Goal: Task Accomplishment & Management: Complete application form

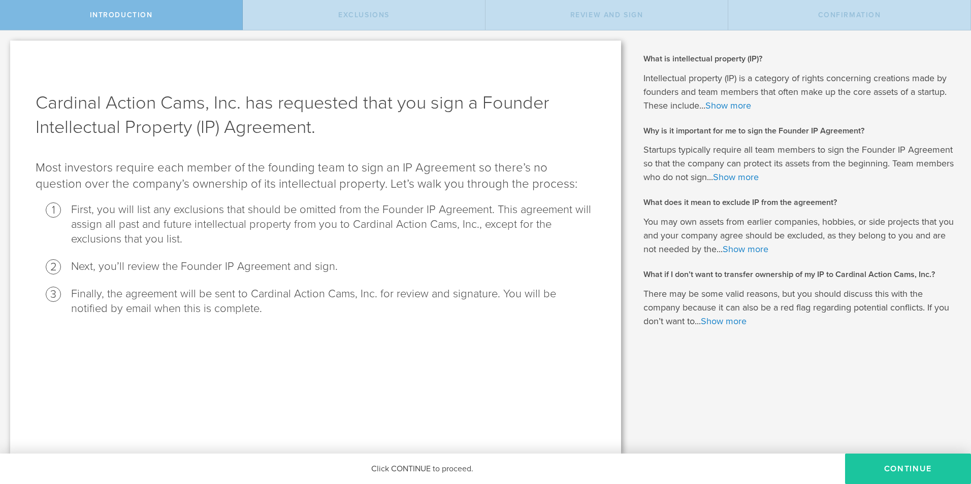
click at [879, 464] on button "Continue" at bounding box center [908, 469] width 126 height 30
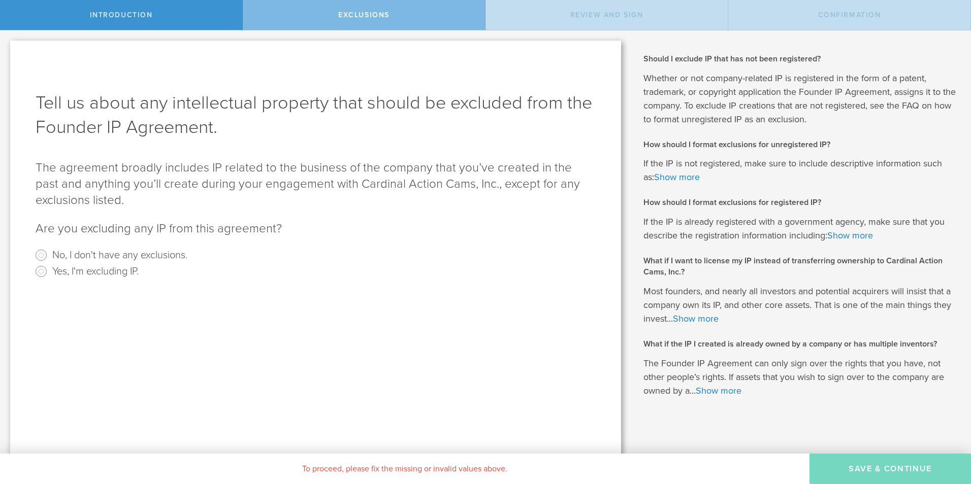
click at [586, 16] on span "Review and Sign" at bounding box center [606, 15] width 73 height 9
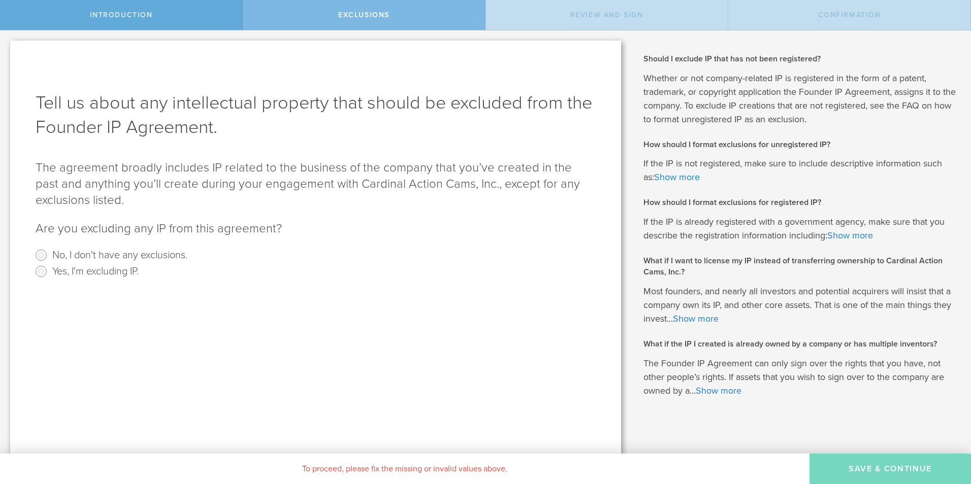
click at [152, 16] on div "Introduction" at bounding box center [121, 15] width 243 height 30
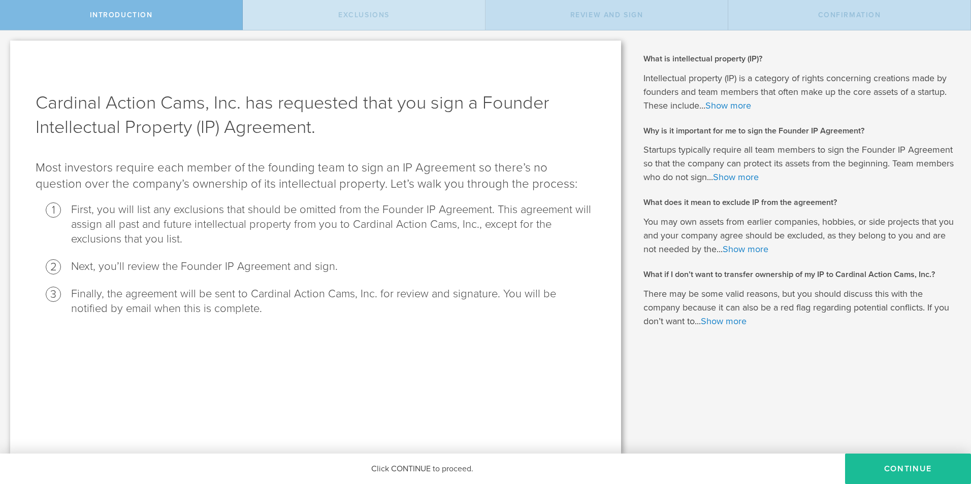
click at [357, 16] on span "Exclusions" at bounding box center [363, 15] width 51 height 9
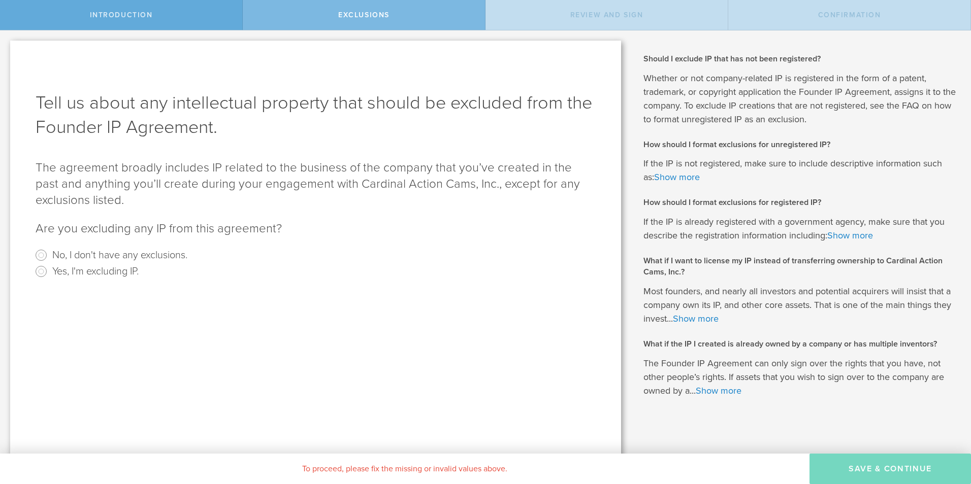
click at [164, 17] on div "Introduction" at bounding box center [121, 15] width 243 height 30
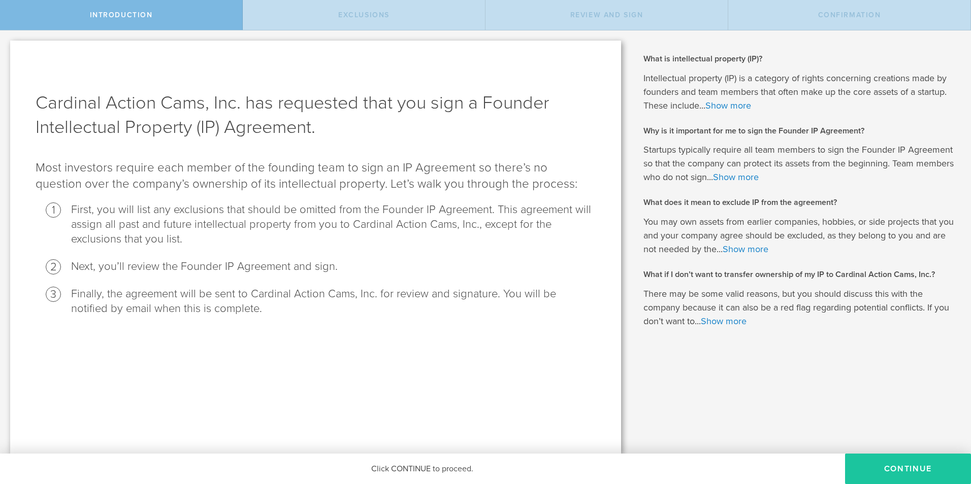
click at [876, 467] on button "Continue" at bounding box center [908, 469] width 126 height 30
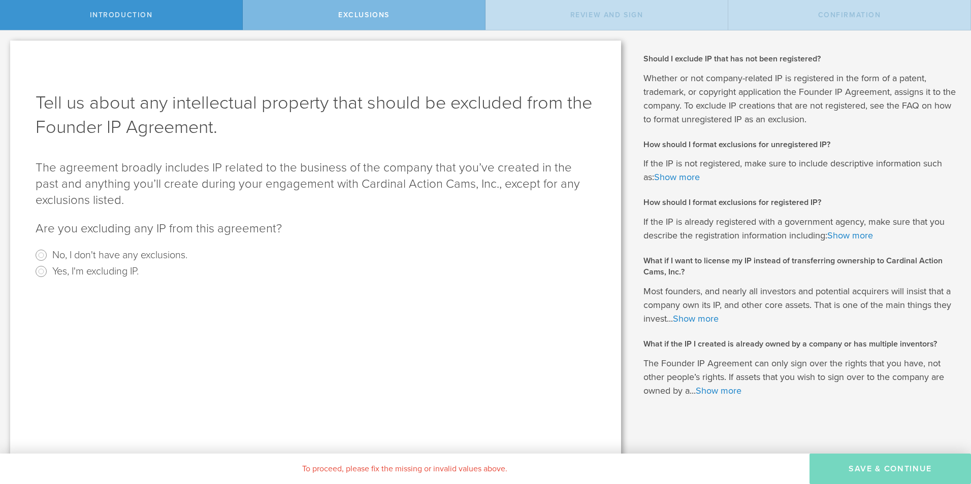
click at [719, 321] on link "Show more" at bounding box center [696, 318] width 46 height 11
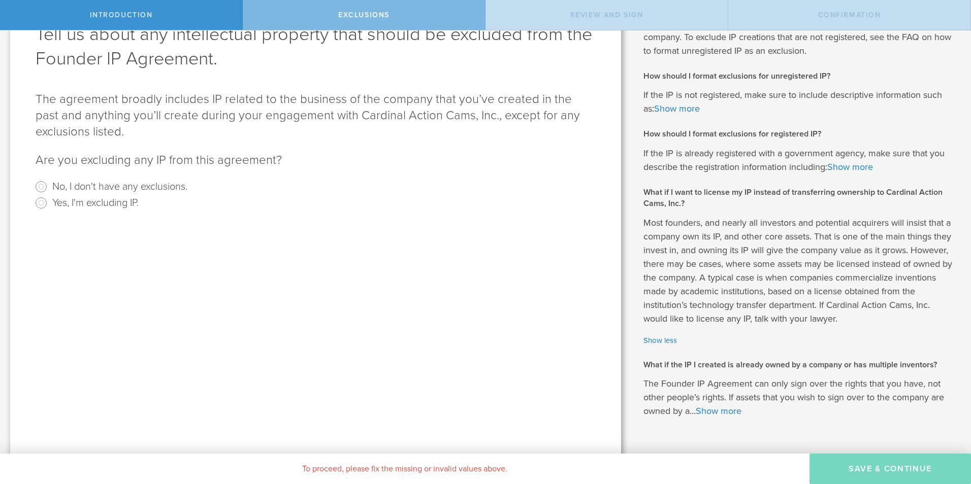
scroll to position [93, 0]
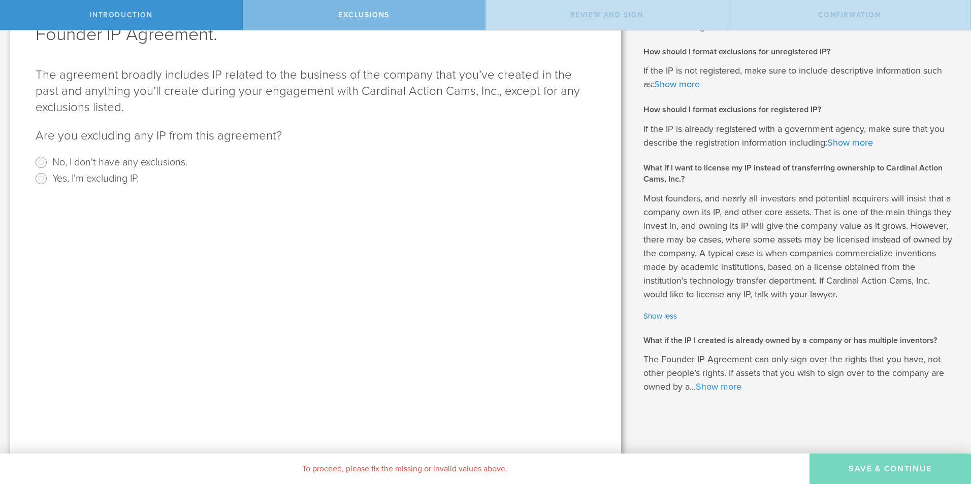
click at [715, 387] on link "Show more" at bounding box center [719, 386] width 46 height 11
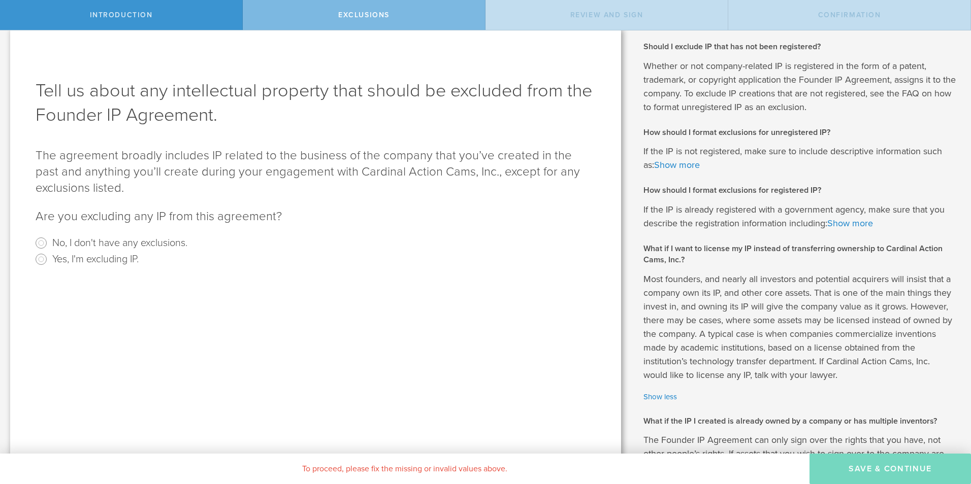
scroll to position [0, 0]
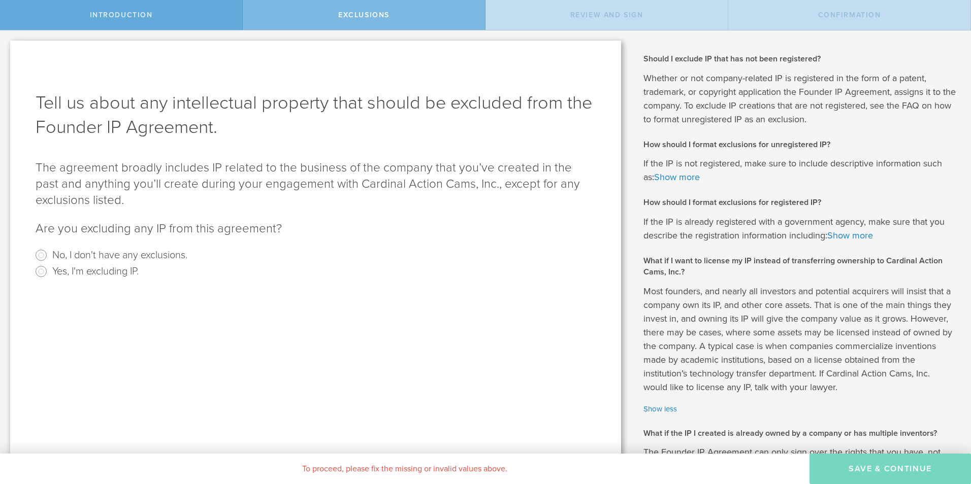
click at [130, 22] on div "Introduction" at bounding box center [121, 15] width 243 height 30
